Goal: Information Seeking & Learning: Learn about a topic

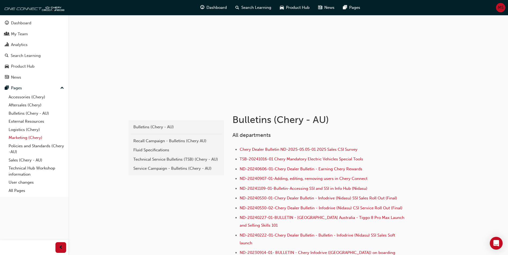
scroll to position [27, 0]
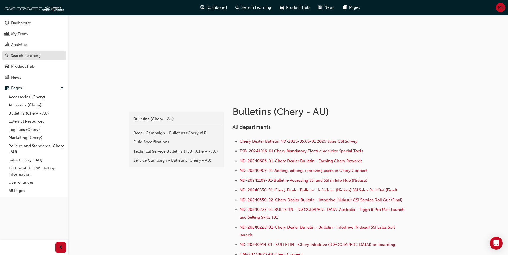
click at [17, 55] on div "Search Learning" at bounding box center [26, 56] width 30 height 6
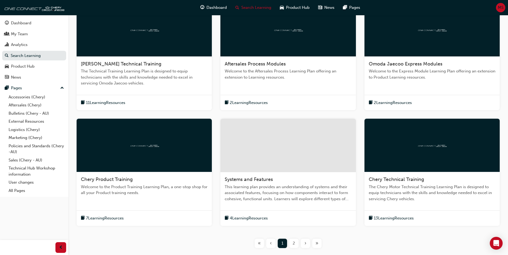
scroll to position [134, 0]
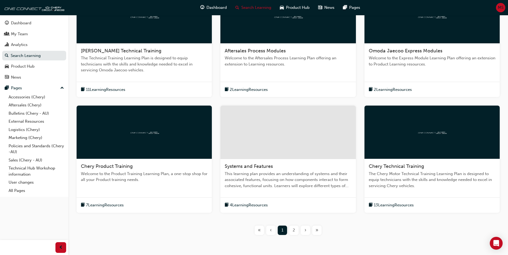
click at [261, 163] on span "Systems and Features" at bounding box center [248, 166] width 48 height 6
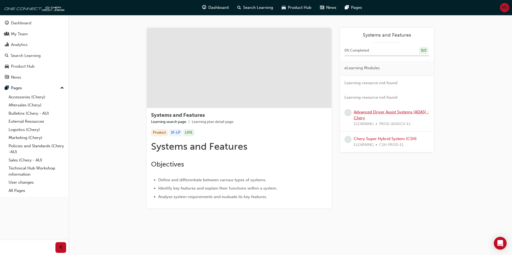
click at [361, 120] on link "Advanced Driver Assist Systems (ADAS) - Chery" at bounding box center [390, 115] width 75 height 11
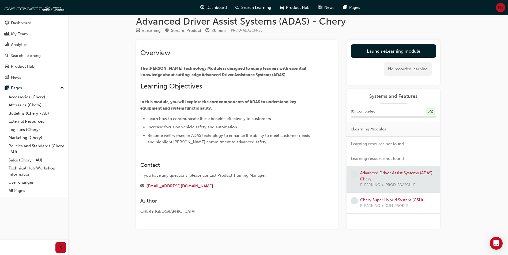
scroll to position [12, 0]
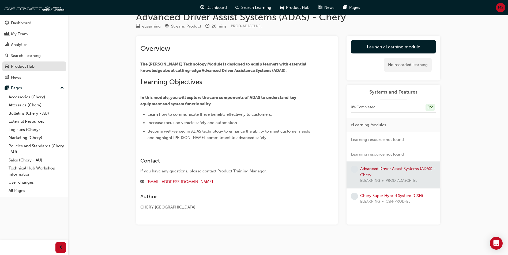
click at [22, 64] on div "Product Hub" at bounding box center [23, 66] width 24 height 6
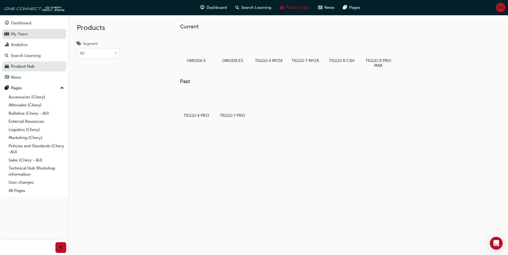
click at [21, 34] on div "My Team" at bounding box center [19, 34] width 17 height 6
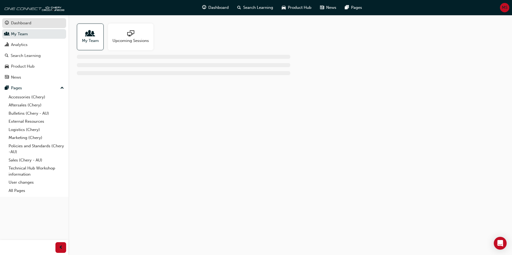
click at [24, 24] on div "Dashboard" at bounding box center [21, 23] width 20 height 6
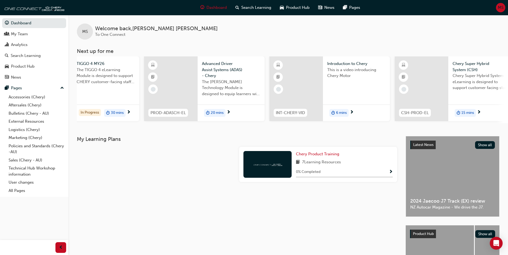
scroll to position [0, 163]
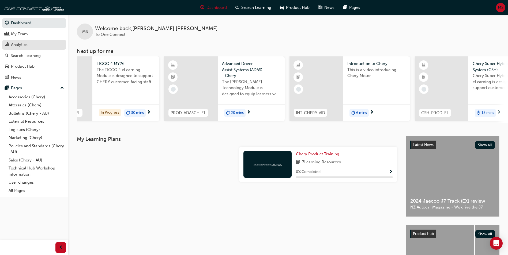
click at [24, 44] on div "Analytics" at bounding box center [19, 45] width 17 height 6
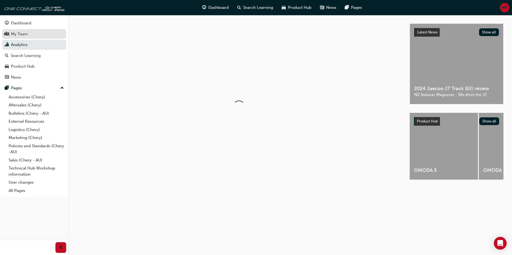
click at [23, 35] on div "My Team" at bounding box center [19, 34] width 17 height 6
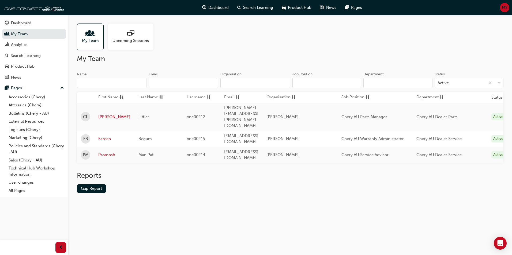
click at [123, 47] on div "Upcoming Sessions" at bounding box center [130, 37] width 45 height 27
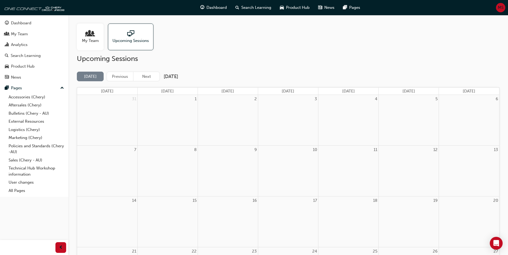
click at [92, 46] on div "My Team" at bounding box center [90, 37] width 27 height 27
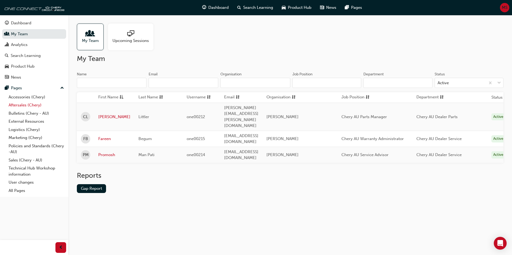
click at [18, 108] on link "Aftersales (Chery)" at bounding box center [36, 105] width 60 height 8
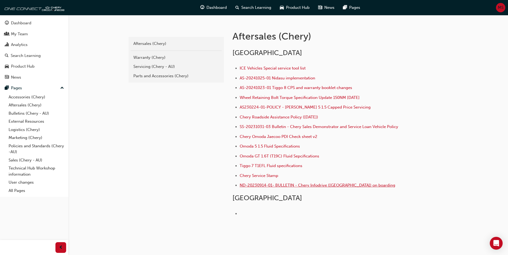
scroll to position [107, 0]
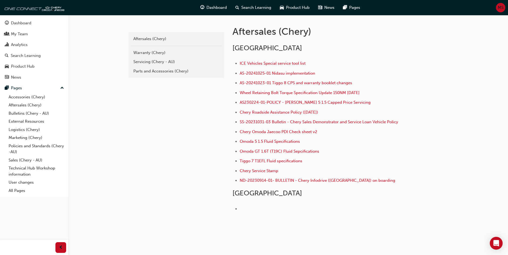
click at [261, 183] on li "ND-20230914-01- BULLETIN - Chery Infodrive ([GEOGRAPHIC_DATA]) on boarding" at bounding box center [322, 181] width 167 height 8
click at [259, 181] on span "ND-20230914-01- BULLETIN - Chery Infodrive ([GEOGRAPHIC_DATA]) on boarding" at bounding box center [316, 180] width 155 height 5
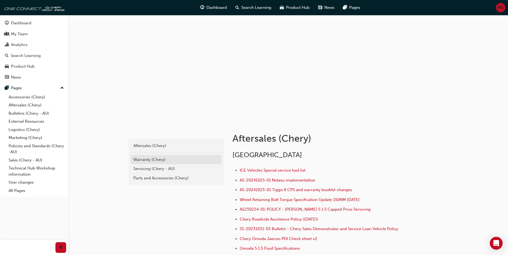
click at [167, 158] on div "Warranty (Chery)" at bounding box center [176, 160] width 86 height 6
